Goal: Task Accomplishment & Management: Use online tool/utility

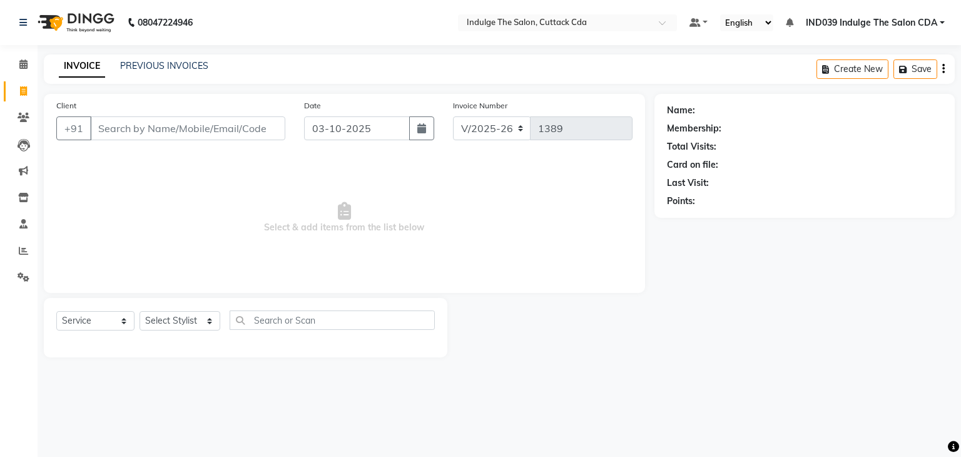
select select "7297"
select select "service"
click at [20, 247] on icon at bounding box center [23, 250] width 9 height 9
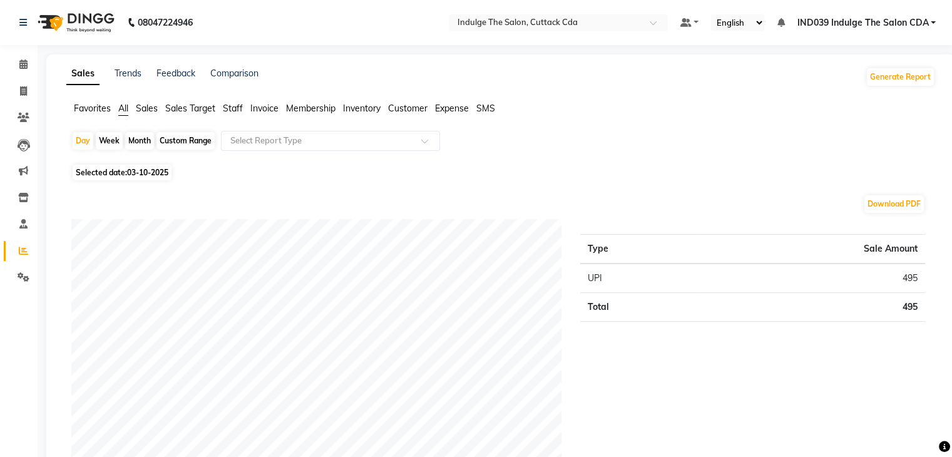
click at [237, 111] on span "Staff" at bounding box center [233, 108] width 20 height 11
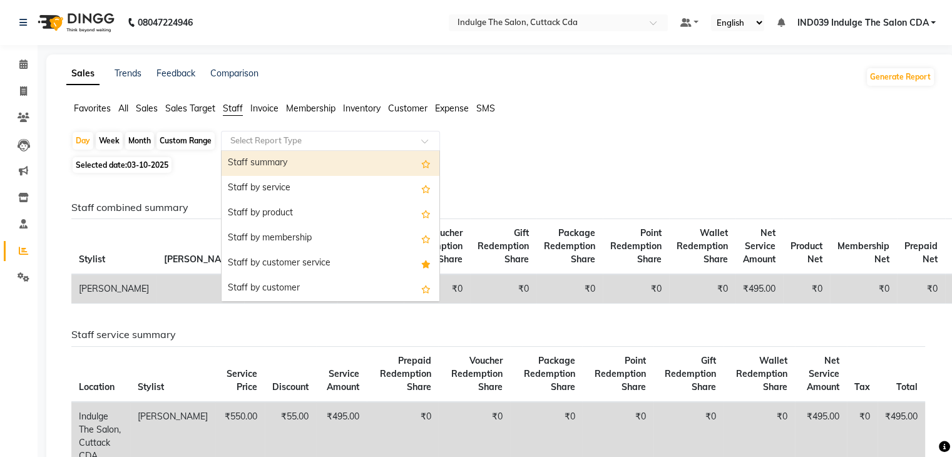
click at [287, 143] on input "text" at bounding box center [318, 141] width 180 height 13
click at [144, 139] on div "Month" at bounding box center [139, 141] width 29 height 18
select select "10"
select select "2025"
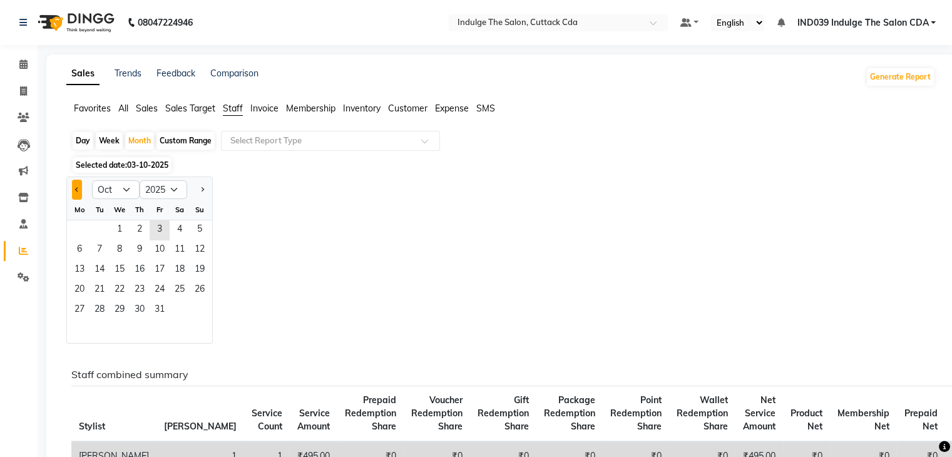
click at [78, 191] on button "Previous month" at bounding box center [77, 190] width 10 height 20
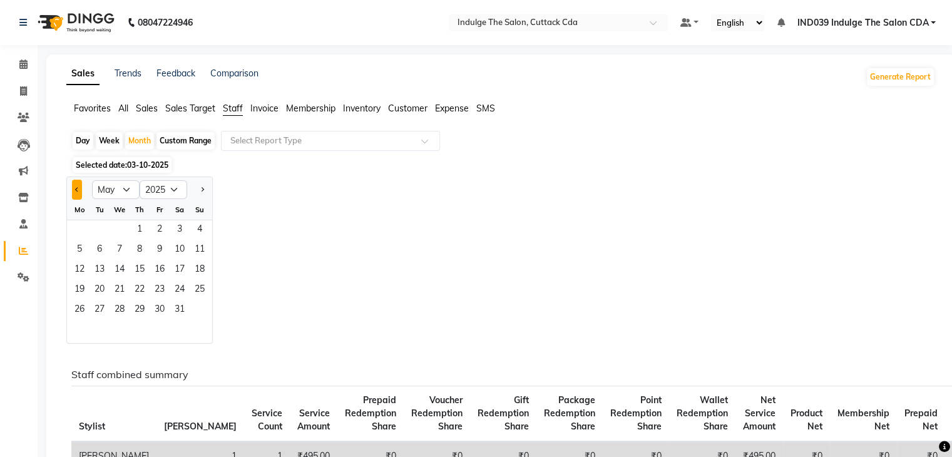
click at [78, 191] on button "Previous month" at bounding box center [77, 190] width 10 height 20
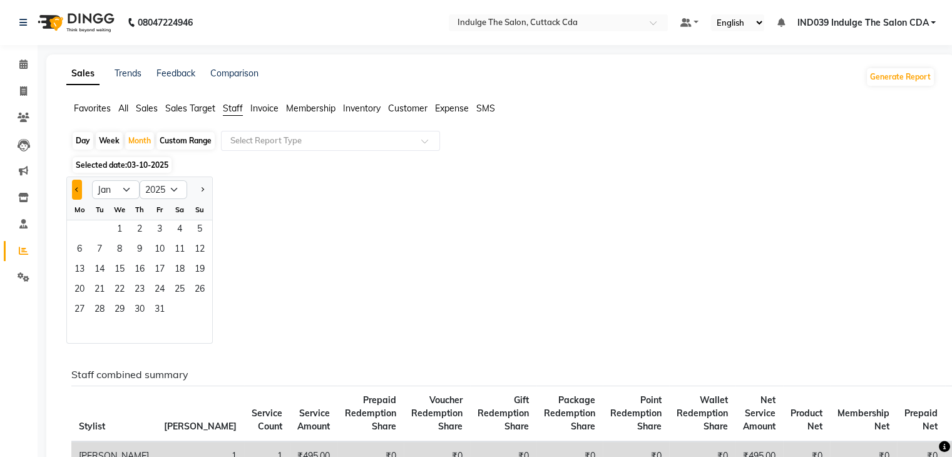
select select "12"
select select "2024"
click at [195, 233] on span "1" at bounding box center [200, 230] width 20 height 20
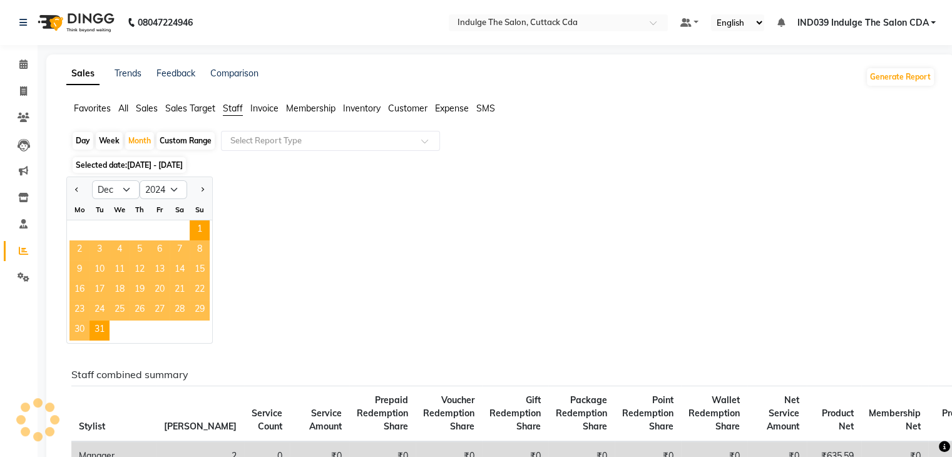
click at [193, 141] on div "Custom Range" at bounding box center [185, 141] width 58 height 18
select select "12"
select select "2024"
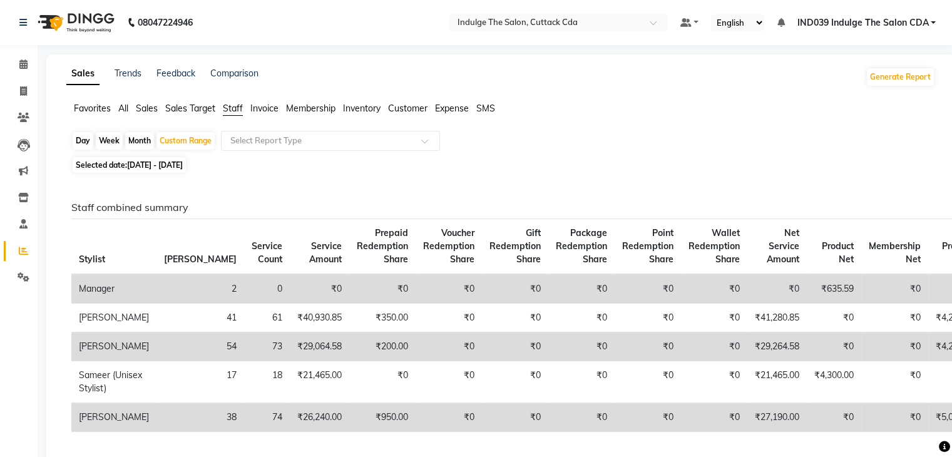
click at [183, 166] on span "[DATE] - [DATE]" at bounding box center [155, 164] width 56 height 9
select select "12"
select select "2024"
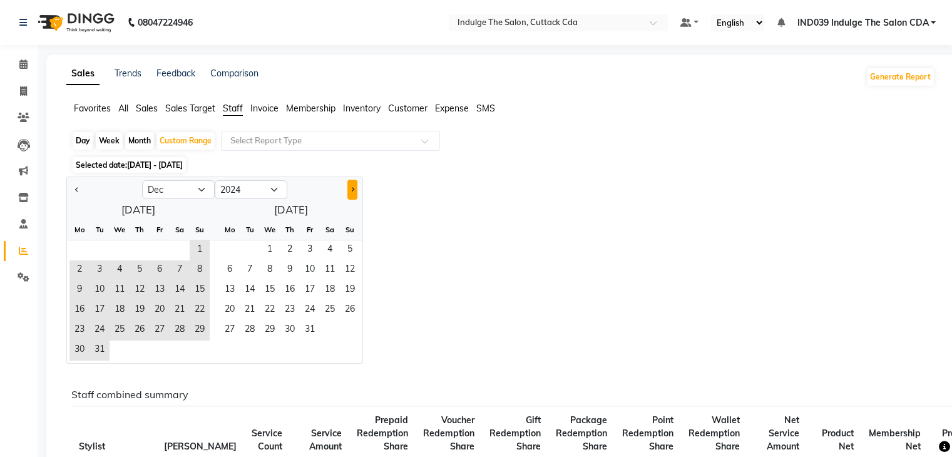
click at [353, 186] on button "Next month" at bounding box center [352, 190] width 10 height 20
select select "1"
select select "2025"
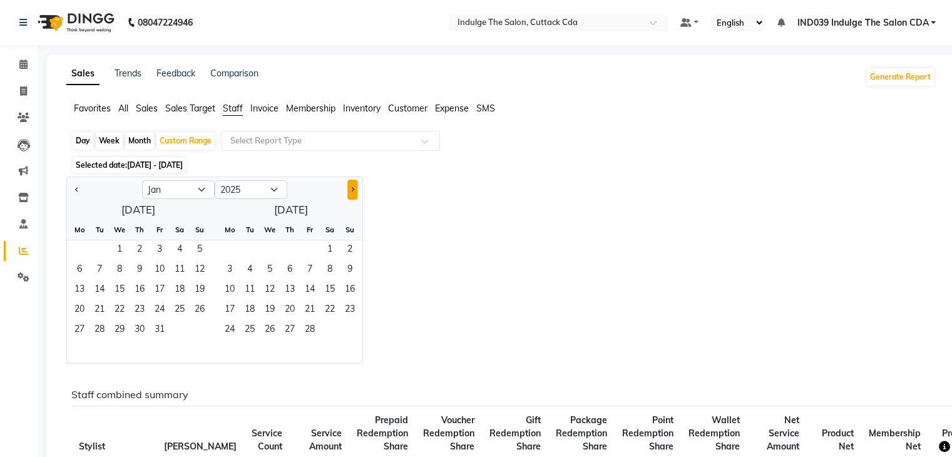
click at [353, 186] on button "Next month" at bounding box center [352, 190] width 10 height 20
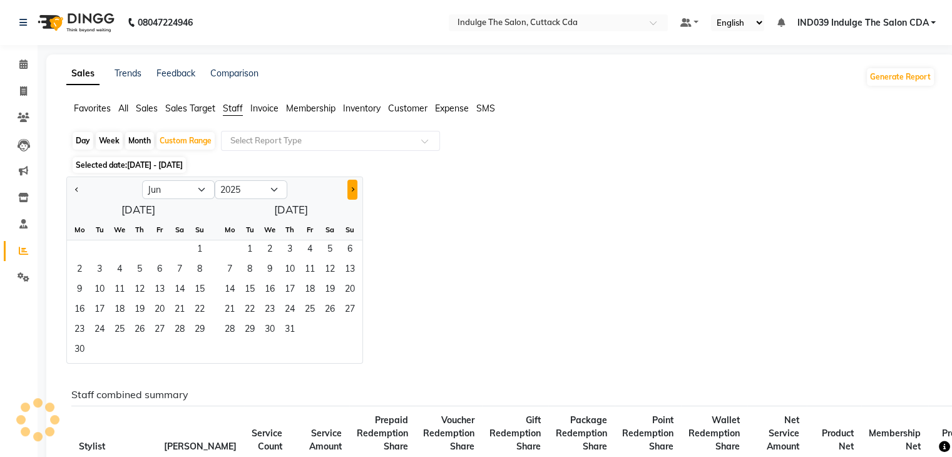
click at [353, 186] on button "Next month" at bounding box center [352, 190] width 10 height 20
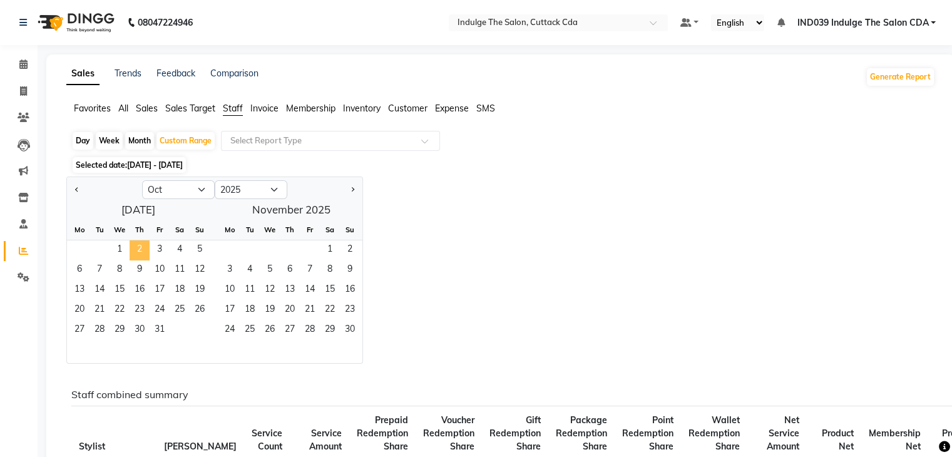
click at [139, 246] on span "2" at bounding box center [140, 250] width 20 height 20
click at [79, 190] on span "Previous month" at bounding box center [77, 189] width 4 height 4
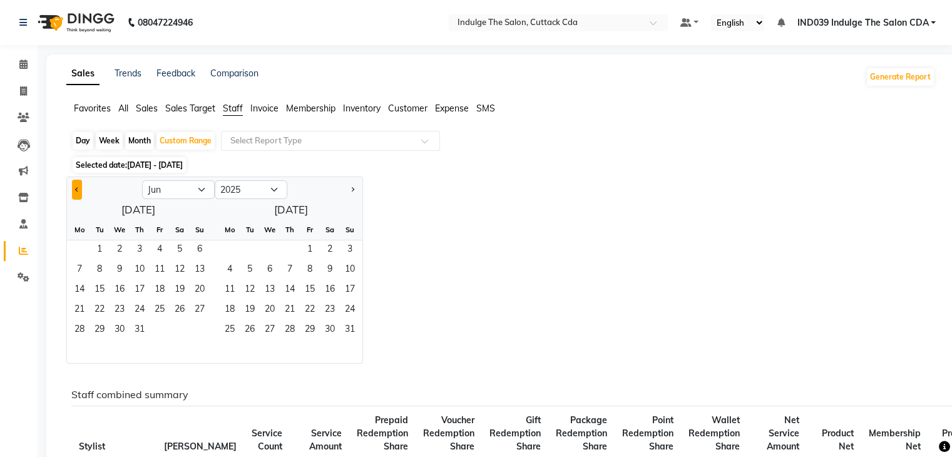
click at [79, 190] on span "Previous month" at bounding box center [77, 189] width 4 height 4
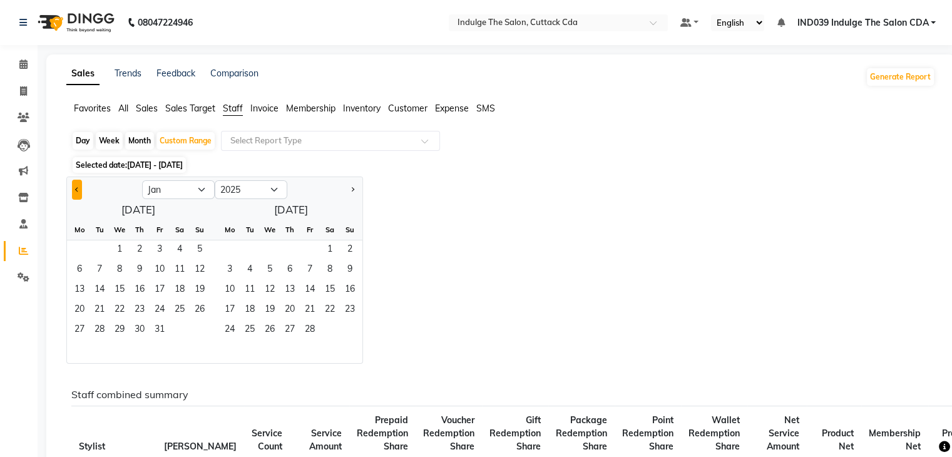
click at [79, 190] on span "Previous month" at bounding box center [77, 189] width 4 height 4
select select "12"
select select "2024"
click at [201, 247] on span "1" at bounding box center [200, 250] width 20 height 20
click at [193, 288] on span "15" at bounding box center [200, 290] width 20 height 20
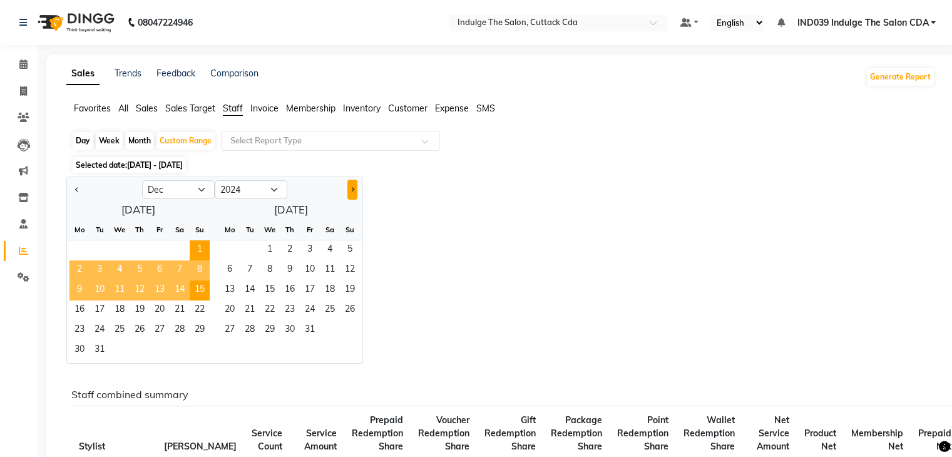
click at [353, 191] on button "Next month" at bounding box center [352, 190] width 10 height 20
select select "1"
select select "2025"
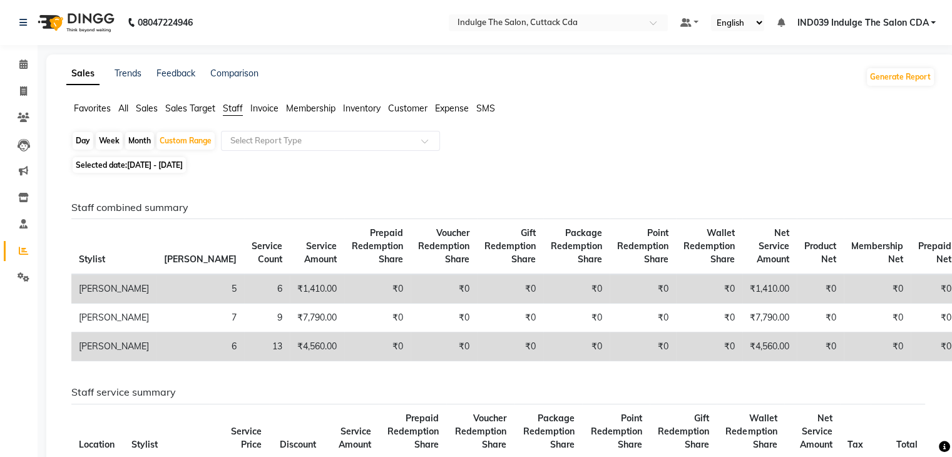
click at [158, 163] on span "[DATE] - [DATE]" at bounding box center [155, 164] width 56 height 9
select select "12"
select select "2024"
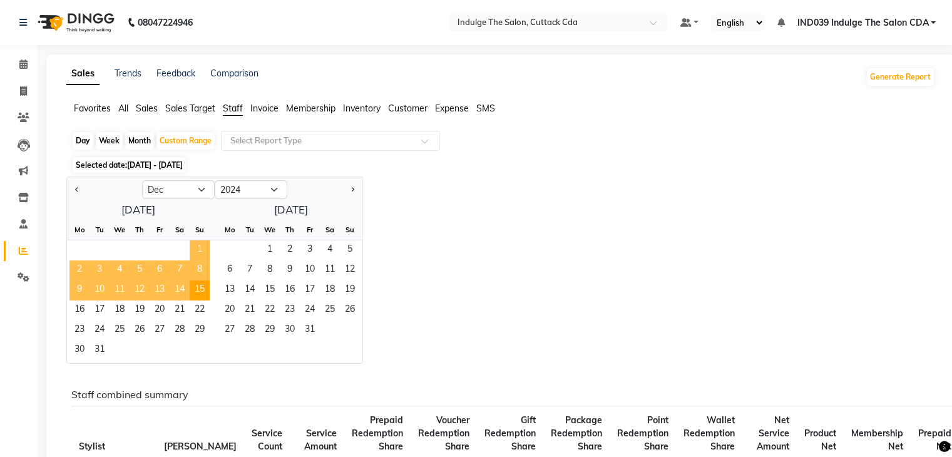
click at [199, 248] on span "1" at bounding box center [200, 250] width 20 height 20
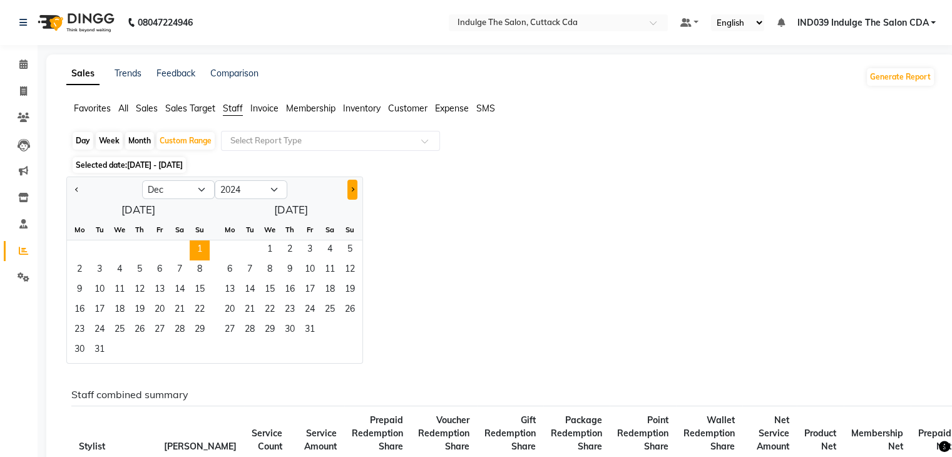
click at [352, 186] on button "Next month" at bounding box center [352, 190] width 10 height 20
select select "1"
select select "2025"
click at [352, 186] on button "Next month" at bounding box center [352, 190] width 10 height 20
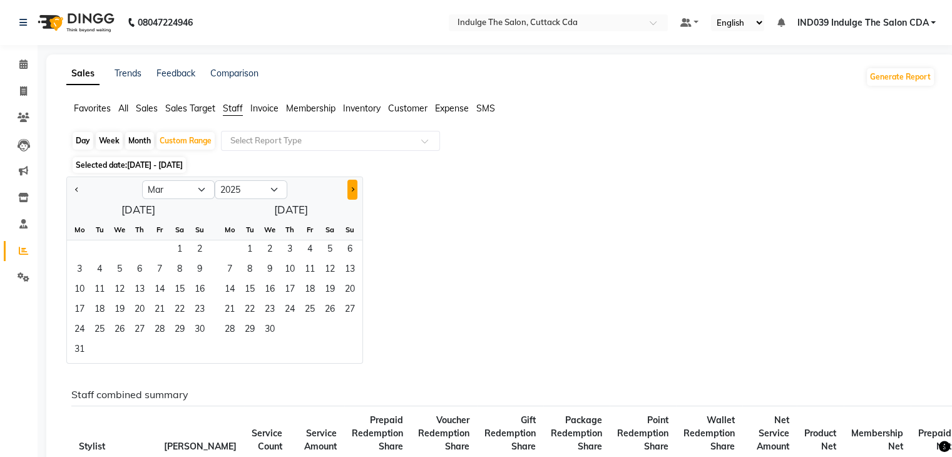
click at [352, 186] on button "Next month" at bounding box center [352, 190] width 10 height 20
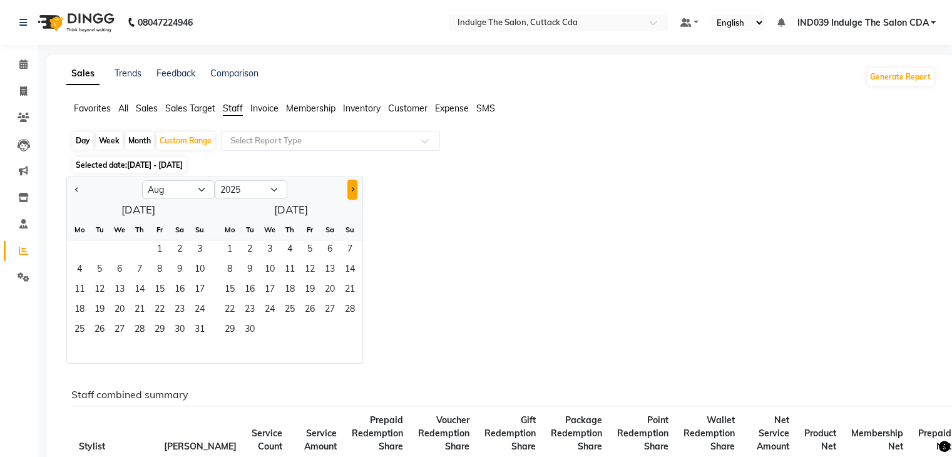
click at [352, 186] on button "Next month" at bounding box center [352, 190] width 10 height 20
select select "10"
click at [143, 256] on span "2" at bounding box center [140, 250] width 20 height 20
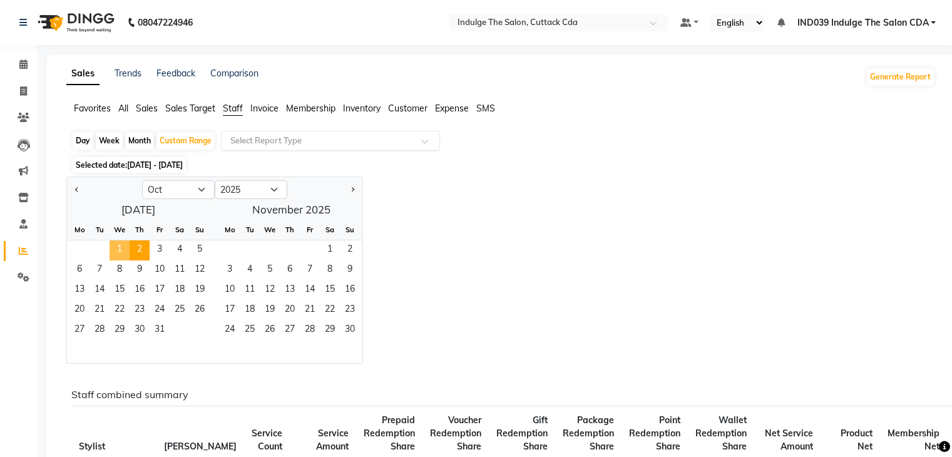
click at [287, 142] on input "text" at bounding box center [318, 141] width 180 height 13
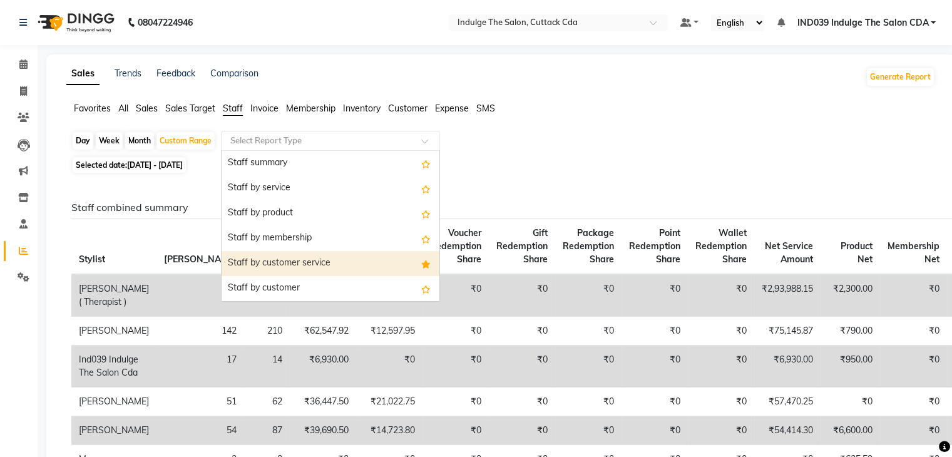
click at [297, 261] on div "Staff by customer service" at bounding box center [330, 263] width 218 height 25
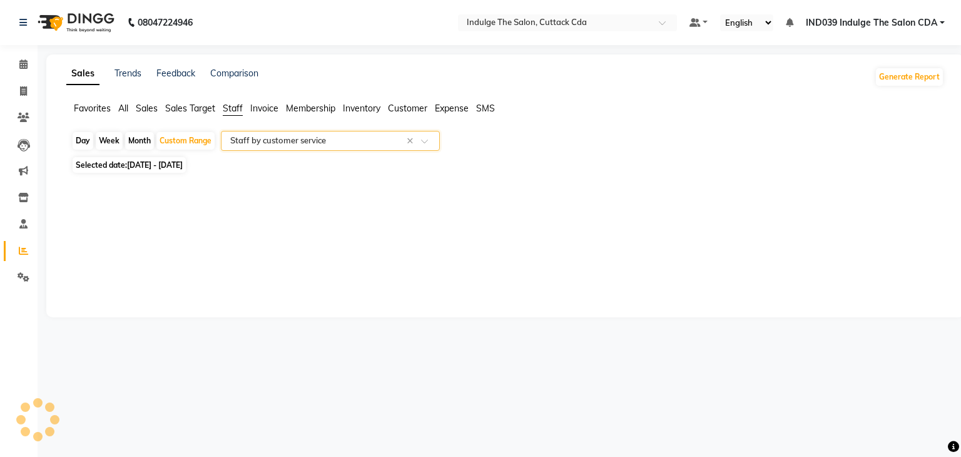
select select "full_report"
select select "csv"
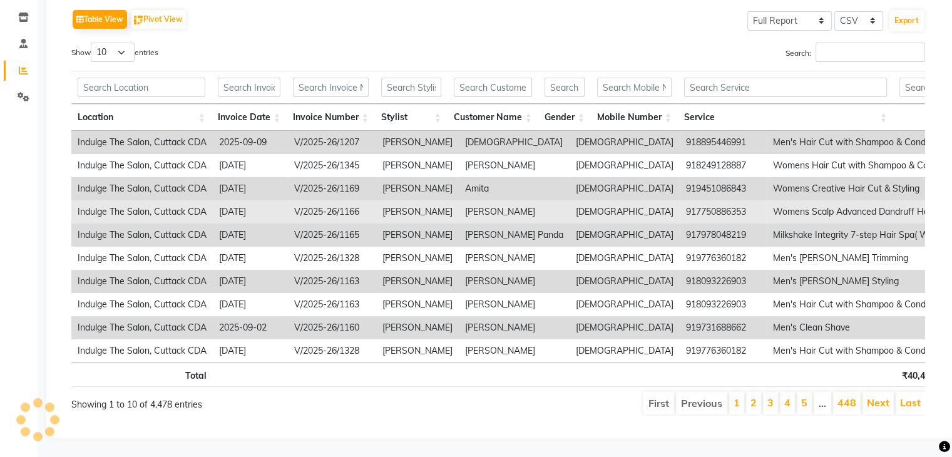
scroll to position [198, 0]
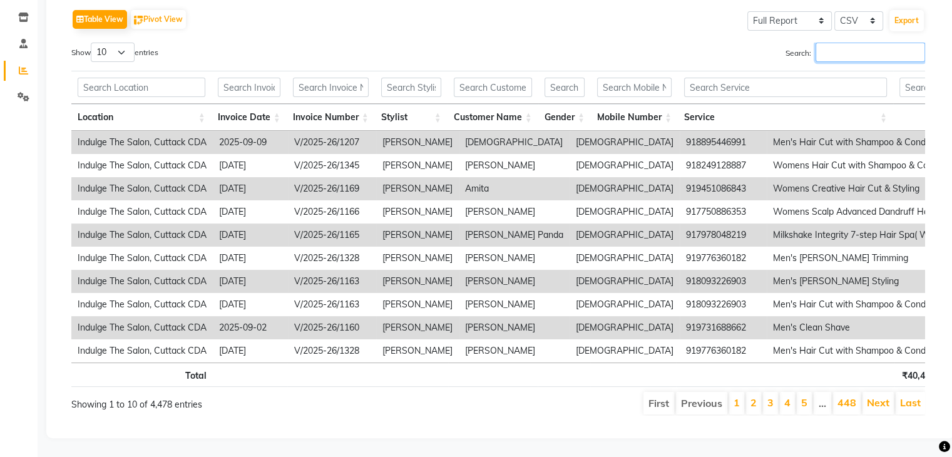
click at [851, 43] on input "Search:" at bounding box center [869, 52] width 109 height 19
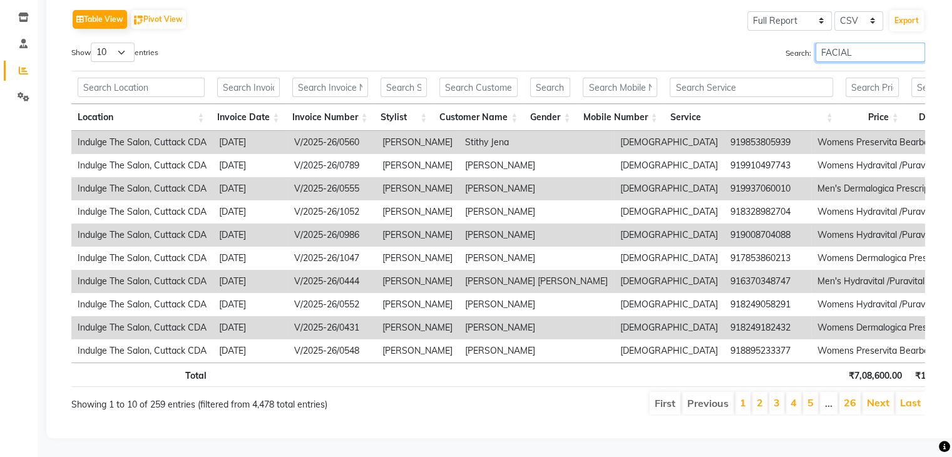
type input "FACIAL"
click at [103, 43] on select "10 25 50 100" at bounding box center [113, 52] width 44 height 19
select select "100"
click at [93, 43] on select "10 25 50 100" at bounding box center [113, 52] width 44 height 19
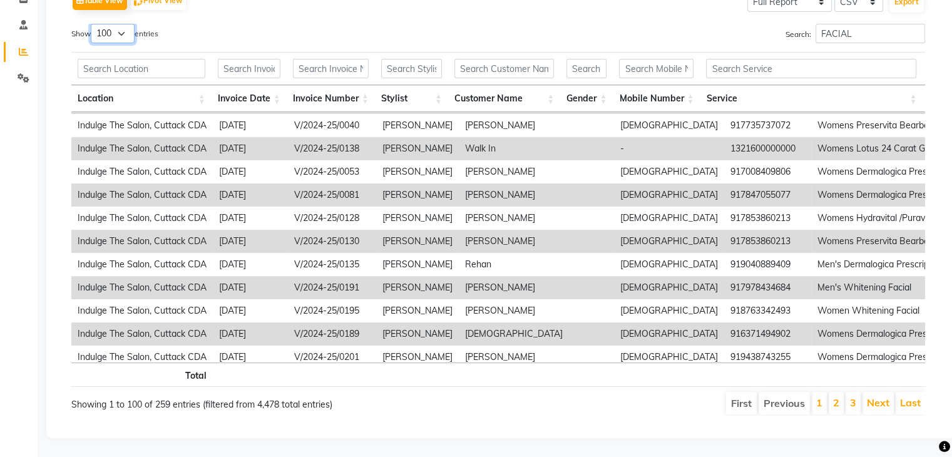
scroll to position [1949, 0]
